Goal: Navigation & Orientation: Understand site structure

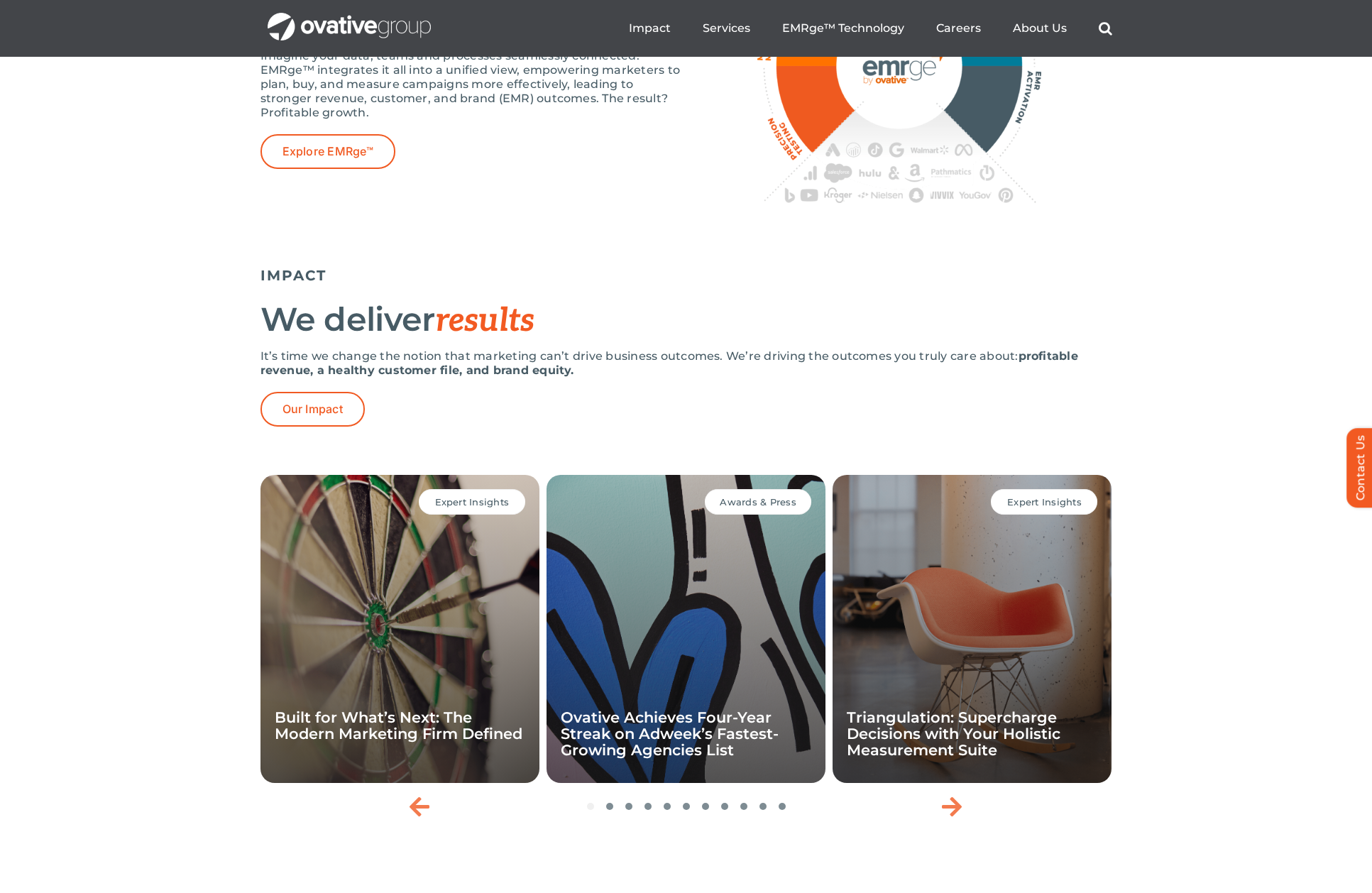
scroll to position [2764, 0]
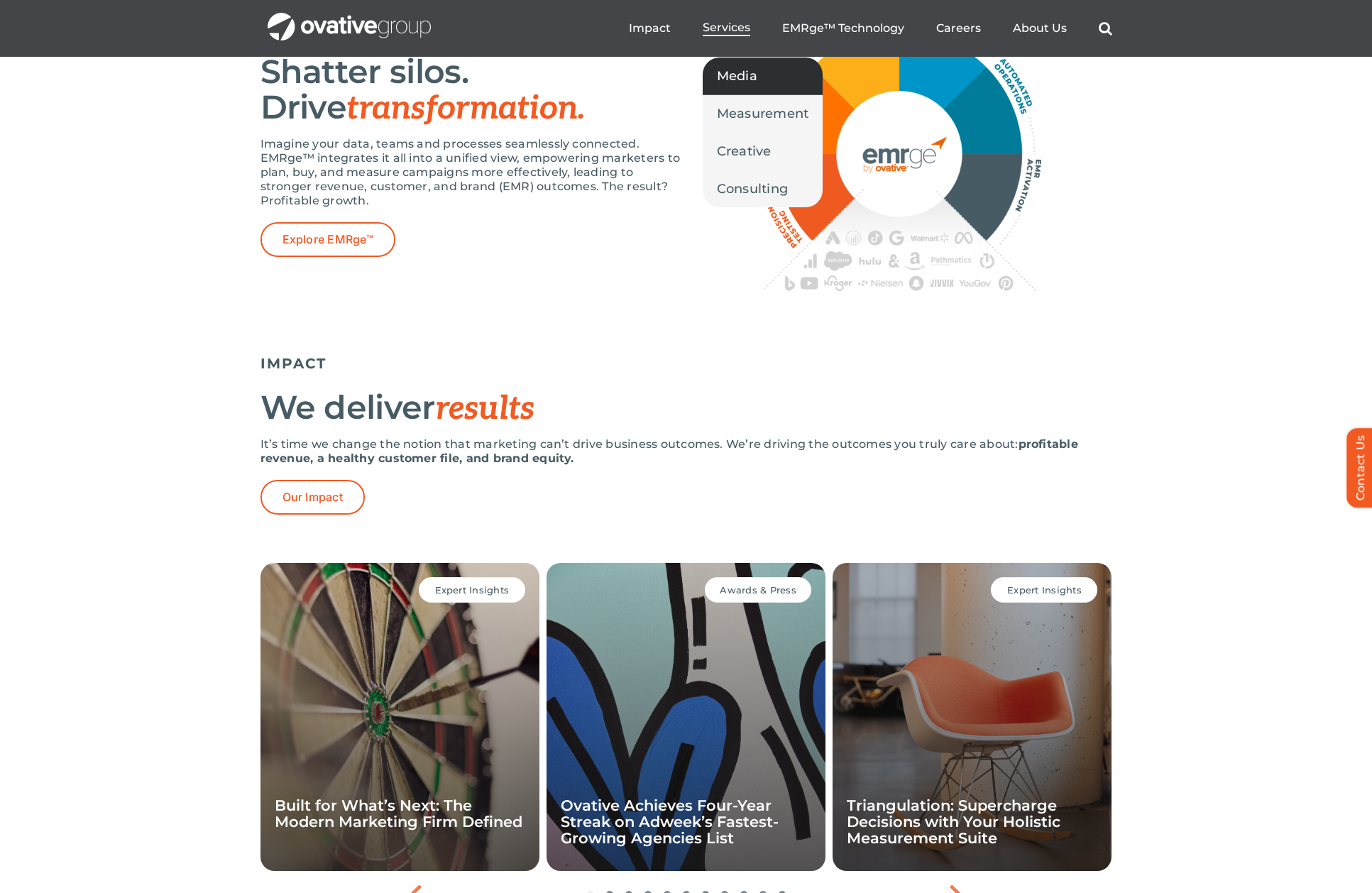
click at [730, 79] on span "Media" at bounding box center [737, 76] width 40 height 20
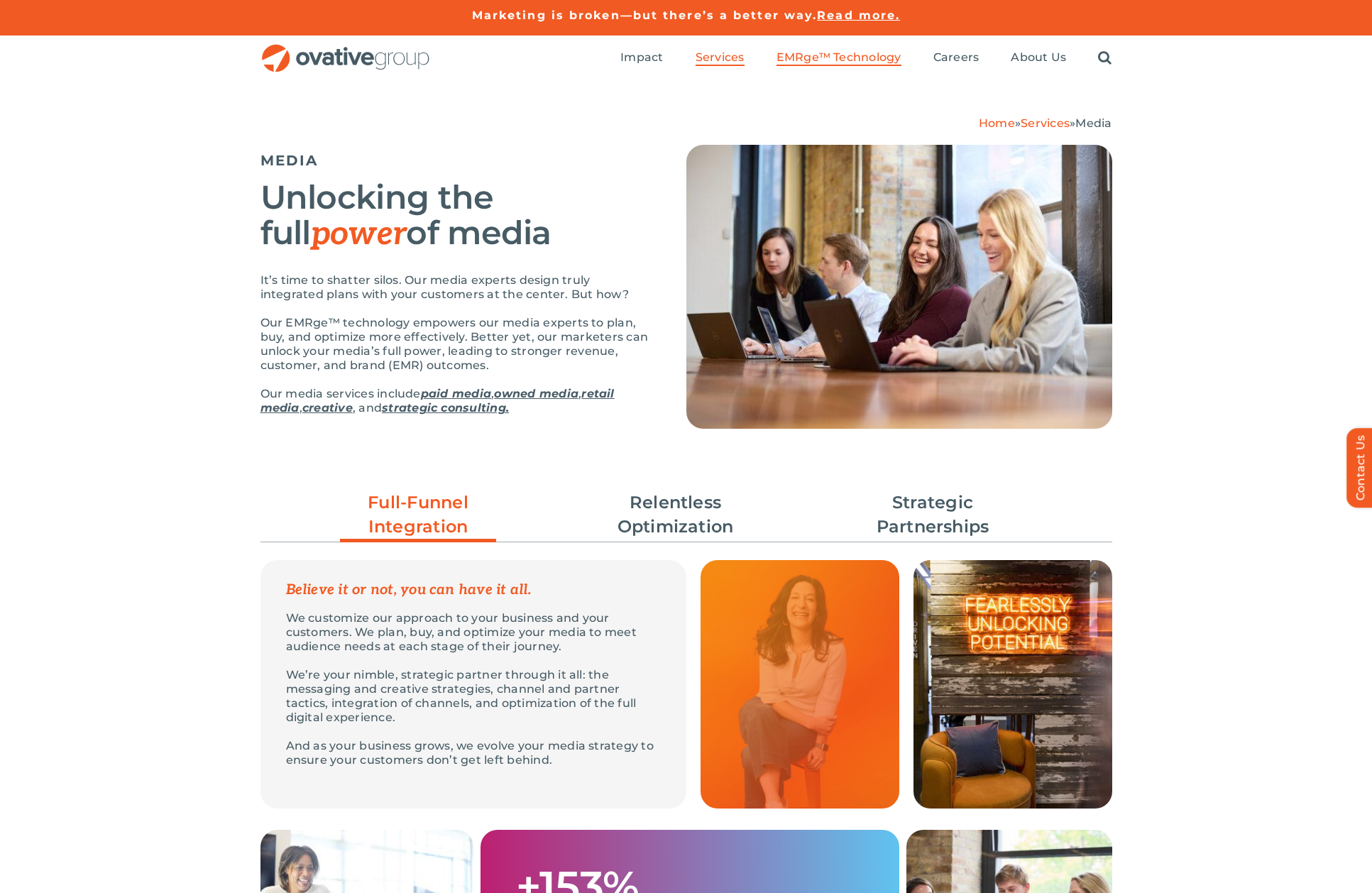
click at [820, 52] on span "EMRge™ Technology" at bounding box center [839, 57] width 125 height 14
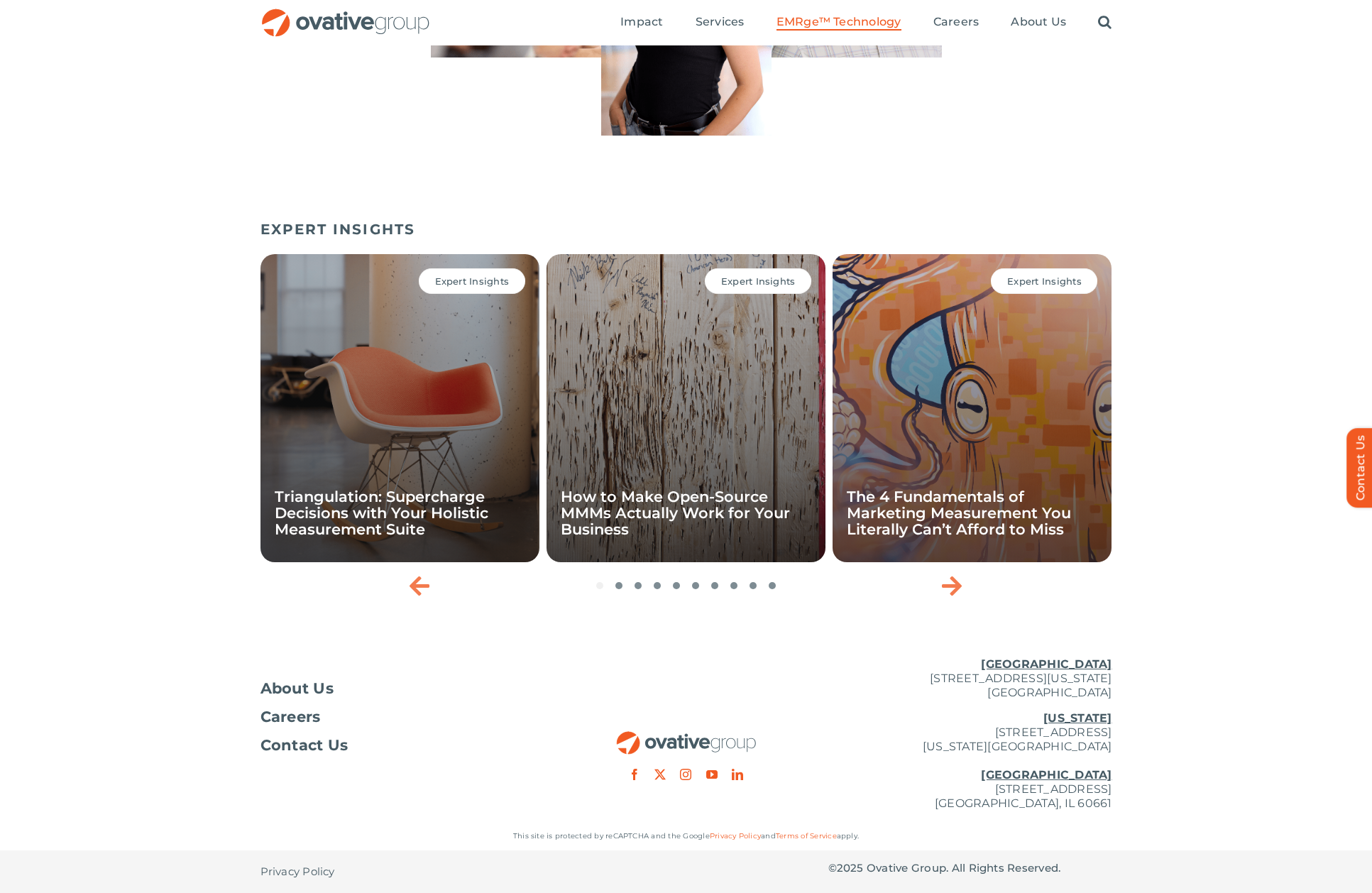
scroll to position [4018, 0]
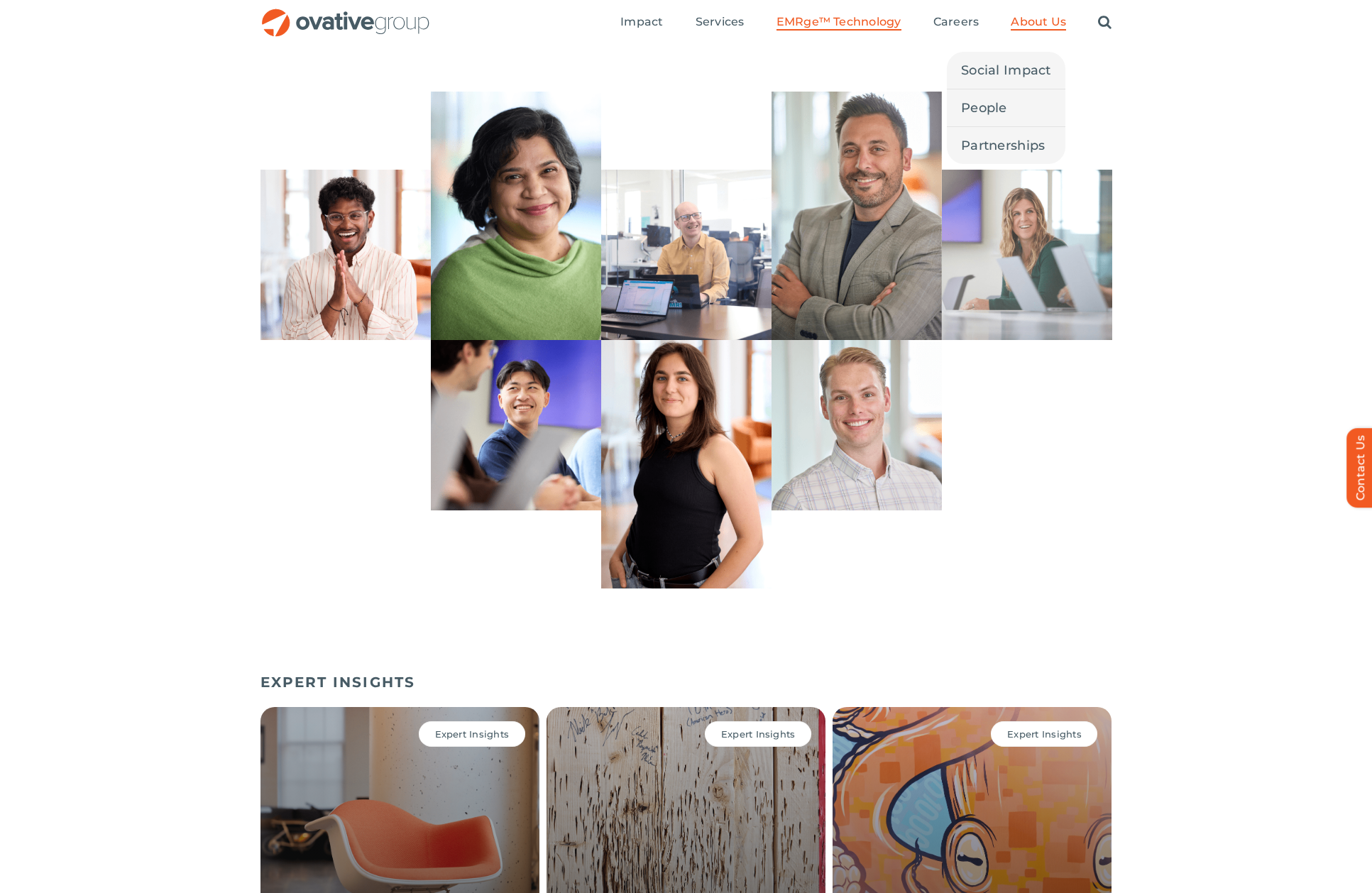
click at [1037, 18] on span "About Us" at bounding box center [1038, 22] width 55 height 14
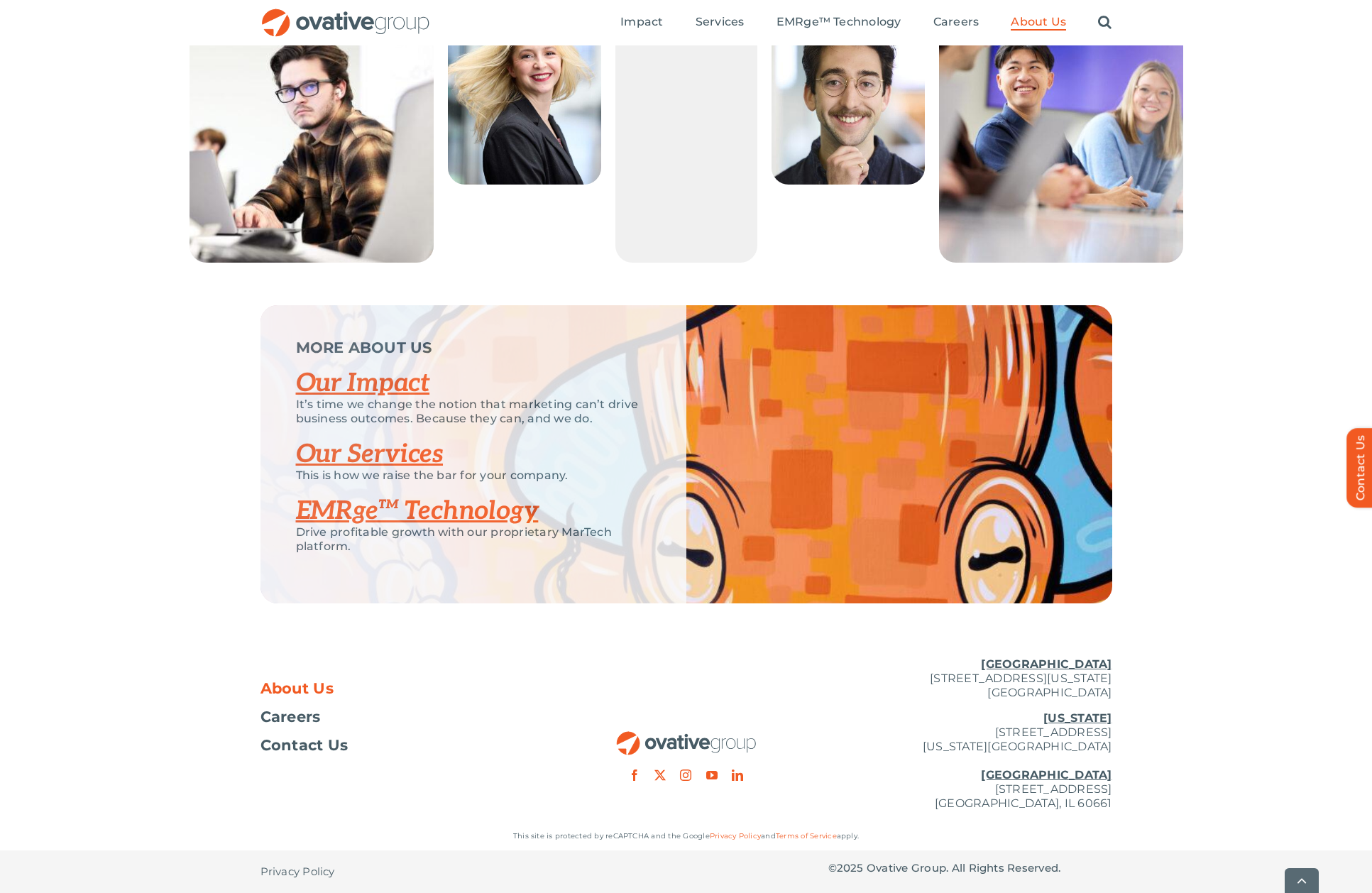
scroll to position [2744, 0]
